Goal: Navigation & Orientation: Find specific page/section

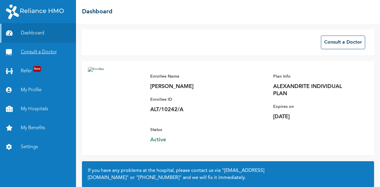
click at [49, 51] on link "Consult a Doctor" at bounding box center [38, 52] width 76 height 19
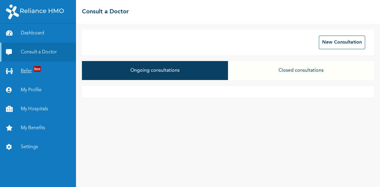
click at [33, 71] on link "Refer New" at bounding box center [38, 71] width 76 height 19
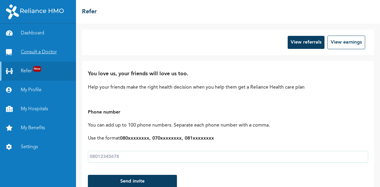
click at [23, 54] on link "Consult a Doctor" at bounding box center [38, 52] width 76 height 19
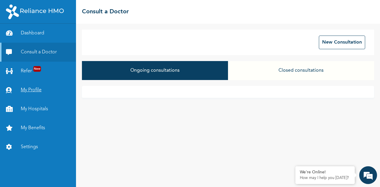
click at [29, 91] on link "My Profile" at bounding box center [38, 90] width 76 height 19
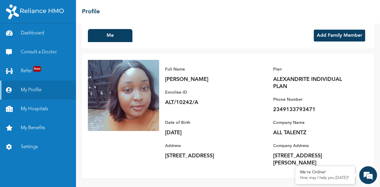
scroll to position [9, 0]
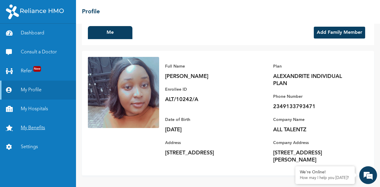
click at [38, 129] on link "My Benefits" at bounding box center [38, 128] width 76 height 19
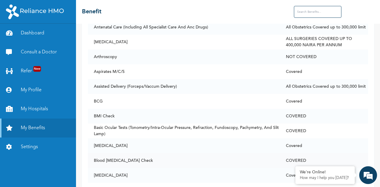
scroll to position [346, 0]
